Goal: Transaction & Acquisition: Purchase product/service

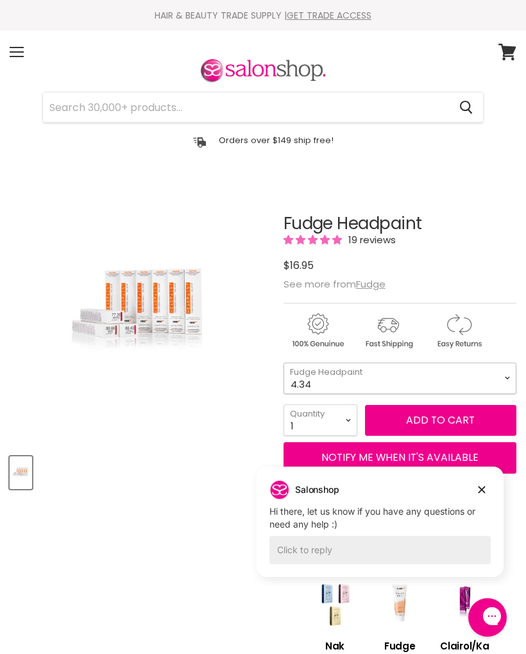
click at [509, 374] on select "4.34 4.6 4.62 5.0 5.00 5.22 5.23 5.3 5.4 5.5 5.73 6.00 6.3 6.34 6.5" at bounding box center [399, 377] width 233 height 31
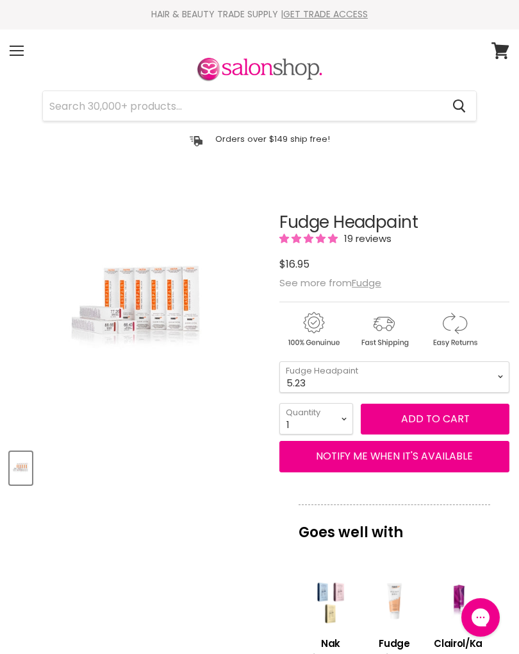
click at [135, 319] on img "Fudge Headpaint image. Click or Scroll to Zoom." at bounding box center [139, 310] width 172 height 258
click at [99, 296] on img "Fudge Headpaint image. Click or Scroll to Zoom." at bounding box center [139, 310] width 172 height 258
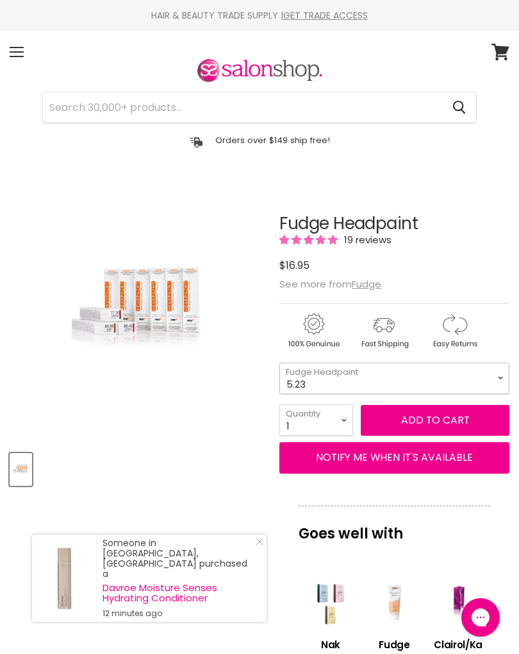
click at [497, 380] on select "4.34 4.6 4.62 5.0 5.00 5.22 5.23 5.3 5.4 5.5 5.73 6.00 6.3 6.34 6.5" at bounding box center [395, 377] width 230 height 31
